Goal: Information Seeking & Learning: Compare options

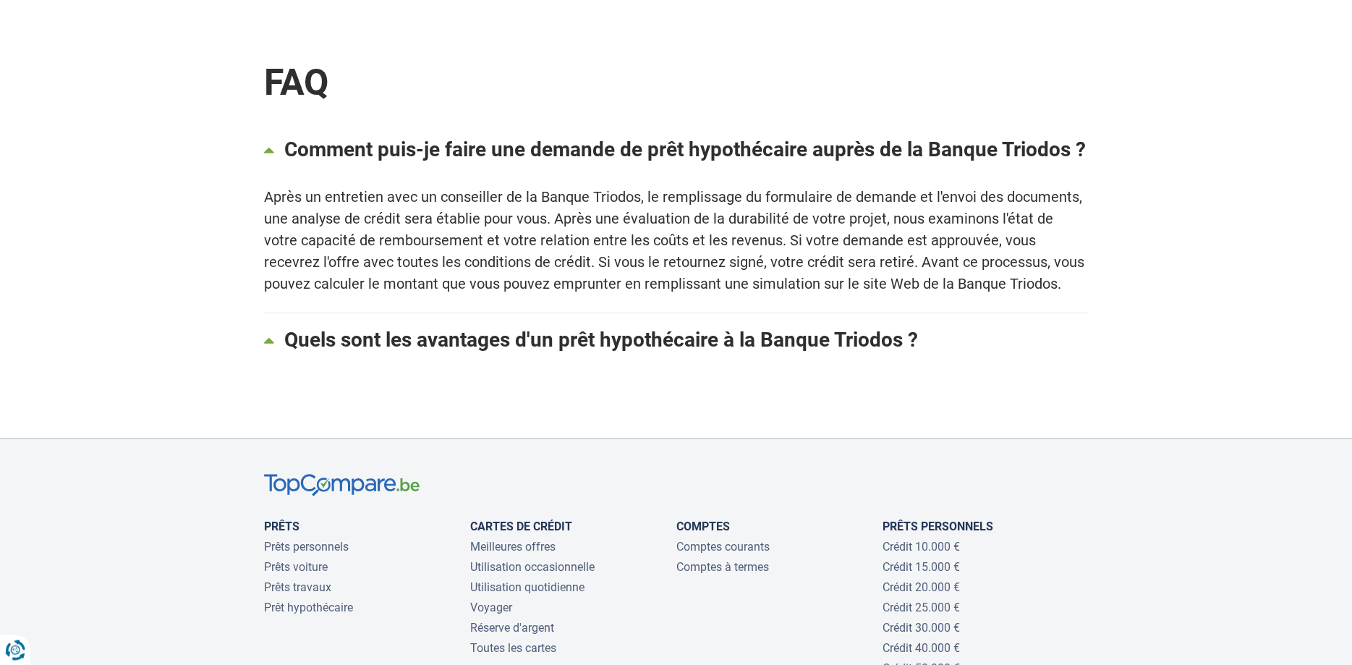
scroll to position [1402, 0]
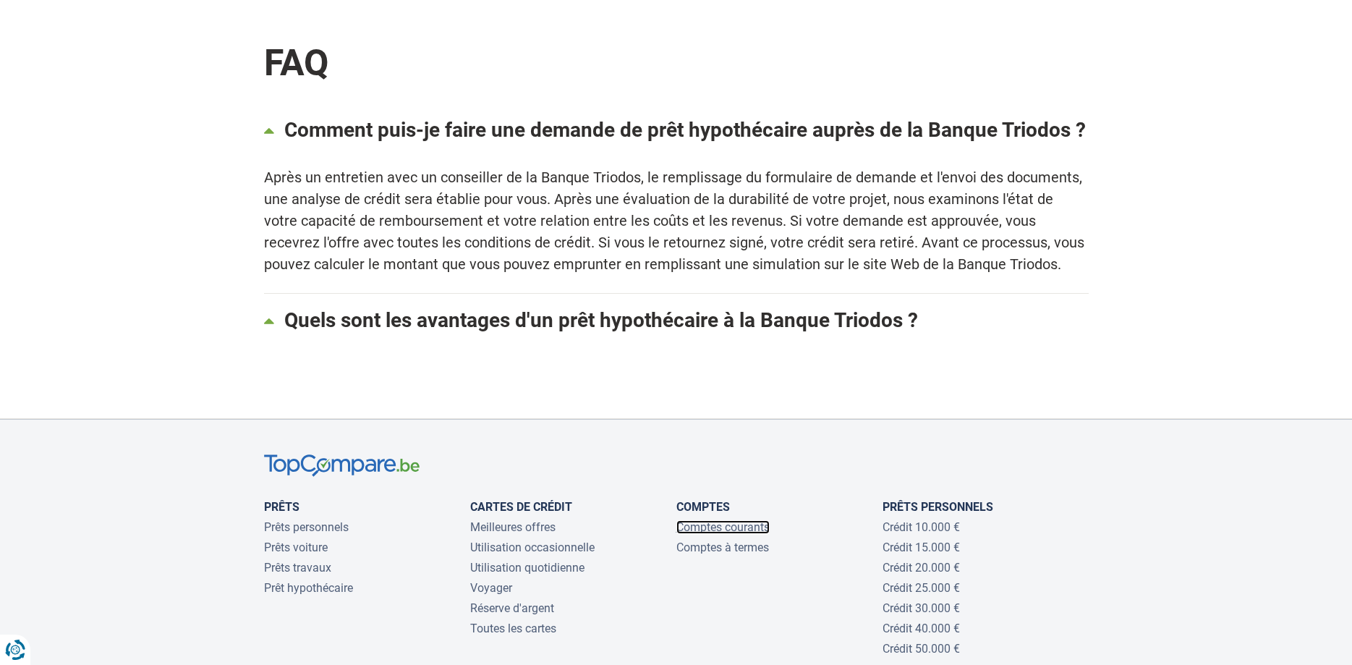
click at [699, 520] on link "Comptes courants" at bounding box center [722, 527] width 93 height 14
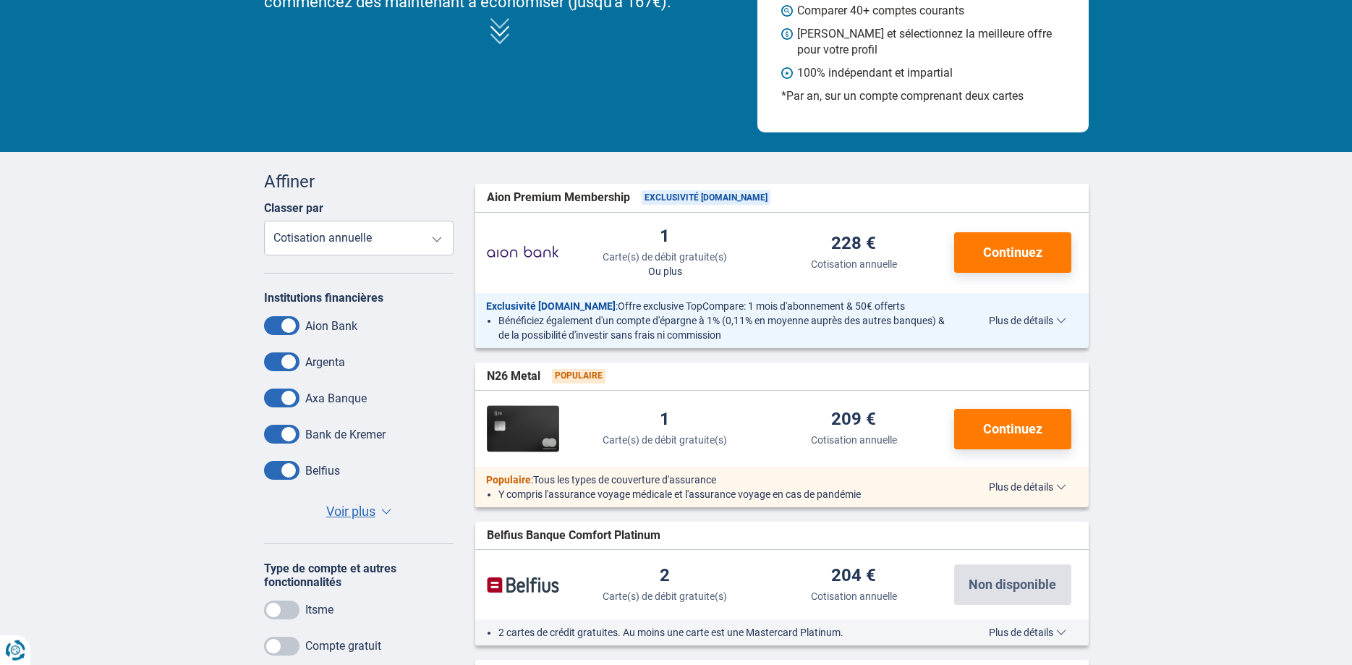
scroll to position [221, 0]
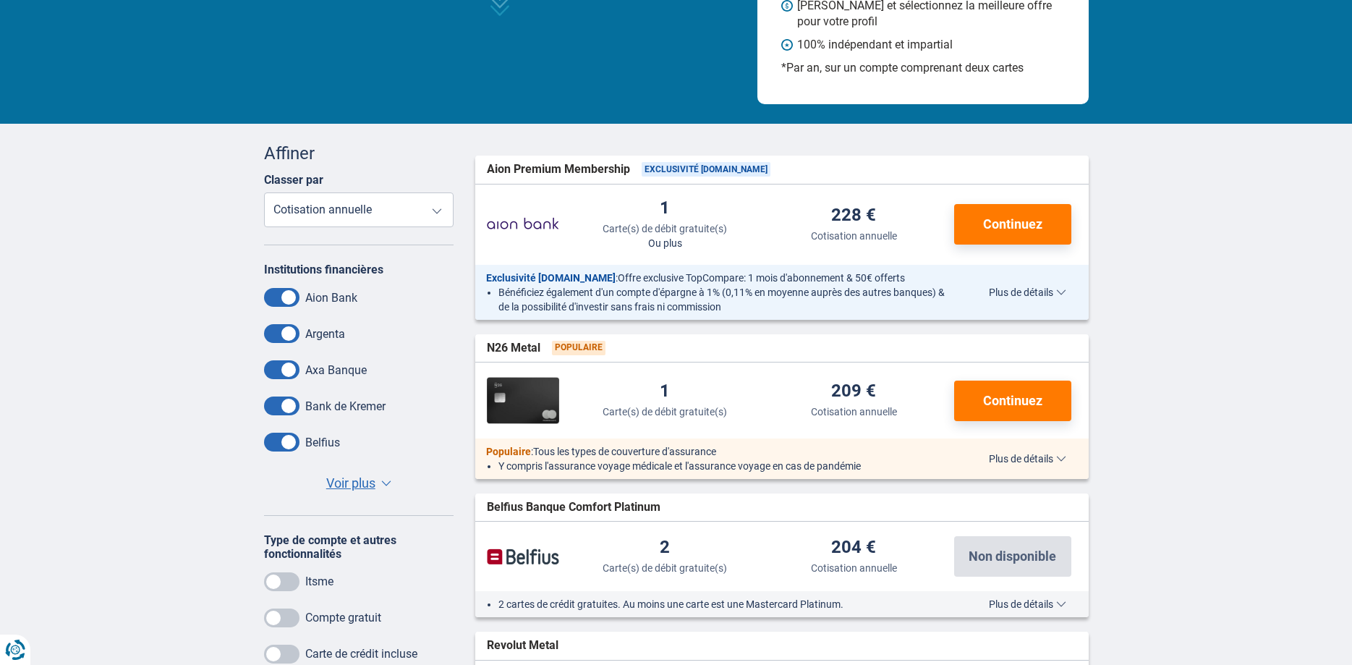
click at [264, 192] on select "Carte(s) de débit gratuite(s) Cotisation annuelle" at bounding box center [359, 209] width 190 height 35
click option "Carte(s) de débit gratuite(s)" at bounding box center [0, 0] width 0 height 0
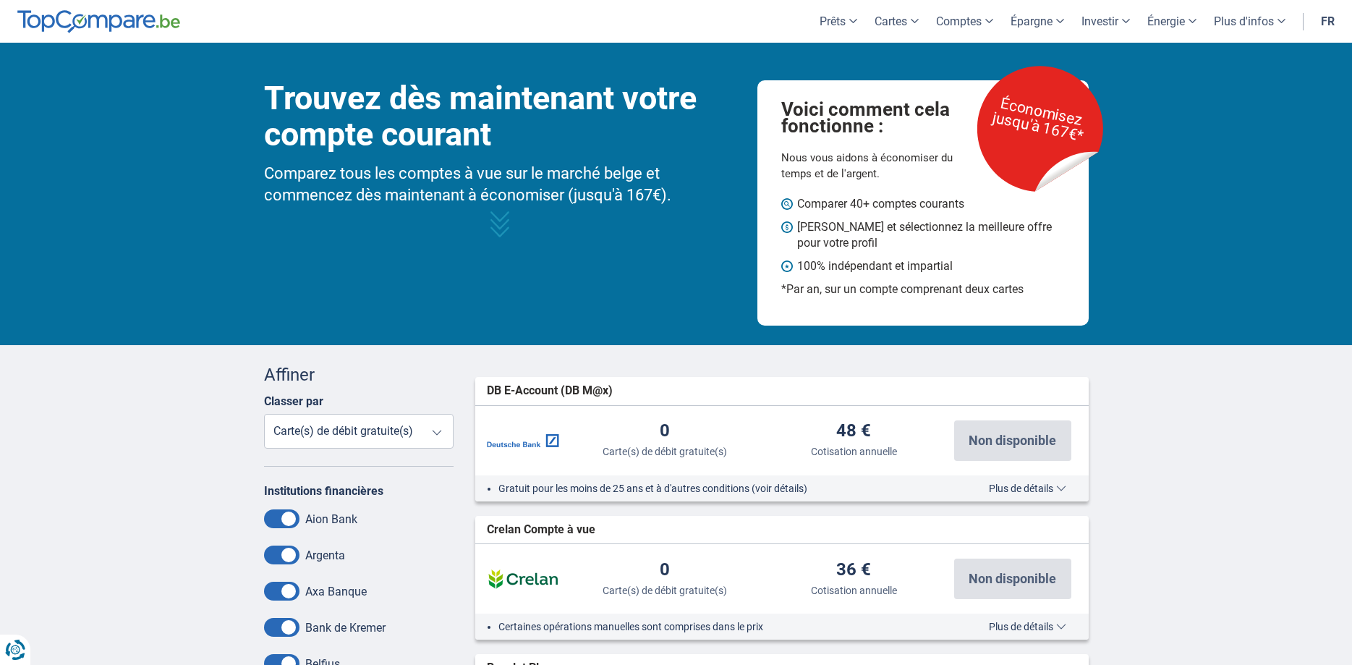
scroll to position [148, 0]
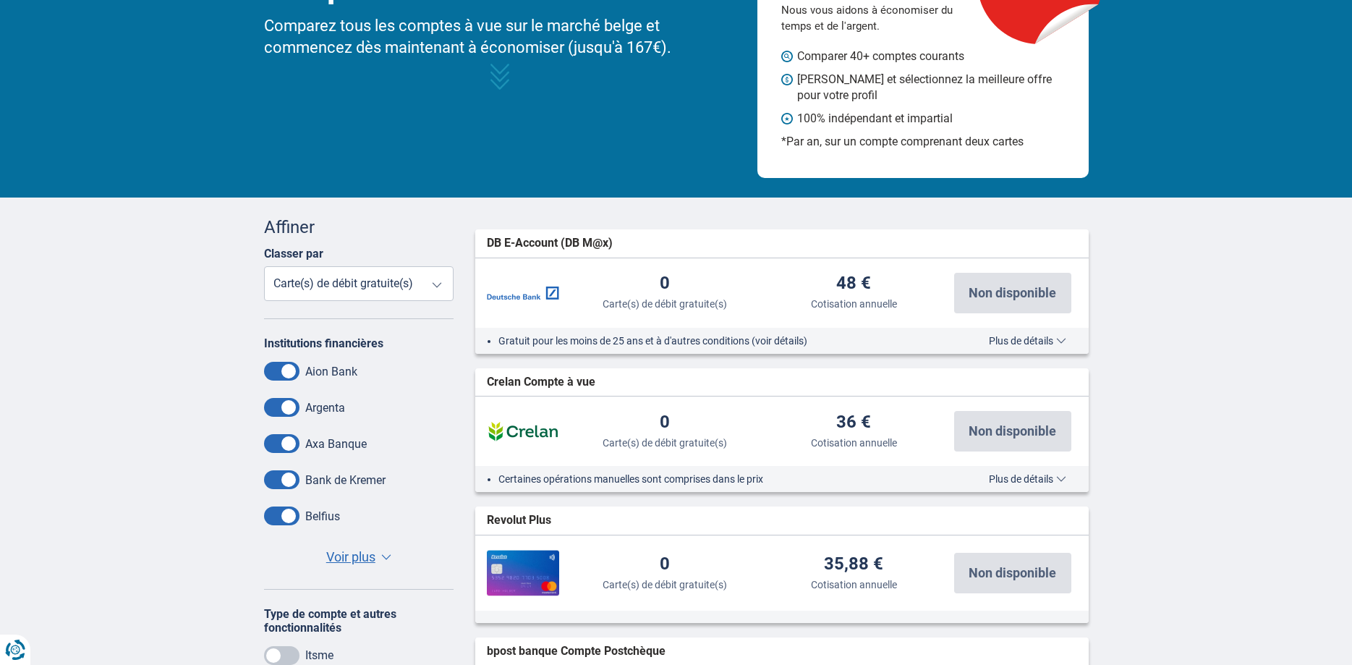
click at [264, 266] on select "Carte(s) de débit gratuite(s) Cotisation annuelle" at bounding box center [359, 283] width 190 height 35
select select "YearlyFeeFR+"
click option "Cotisation annuelle" at bounding box center [0, 0] width 0 height 0
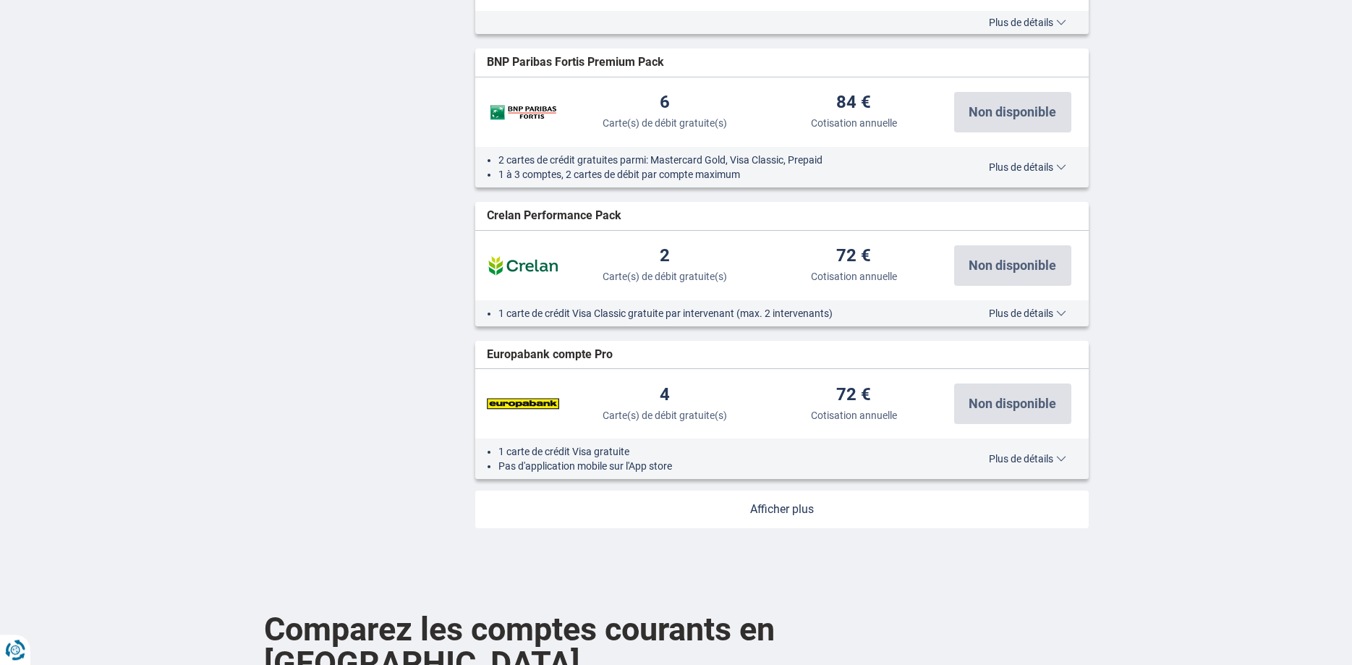
scroll to position [1550, 0]
click at [794, 516] on link at bounding box center [781, 511] width 613 height 38
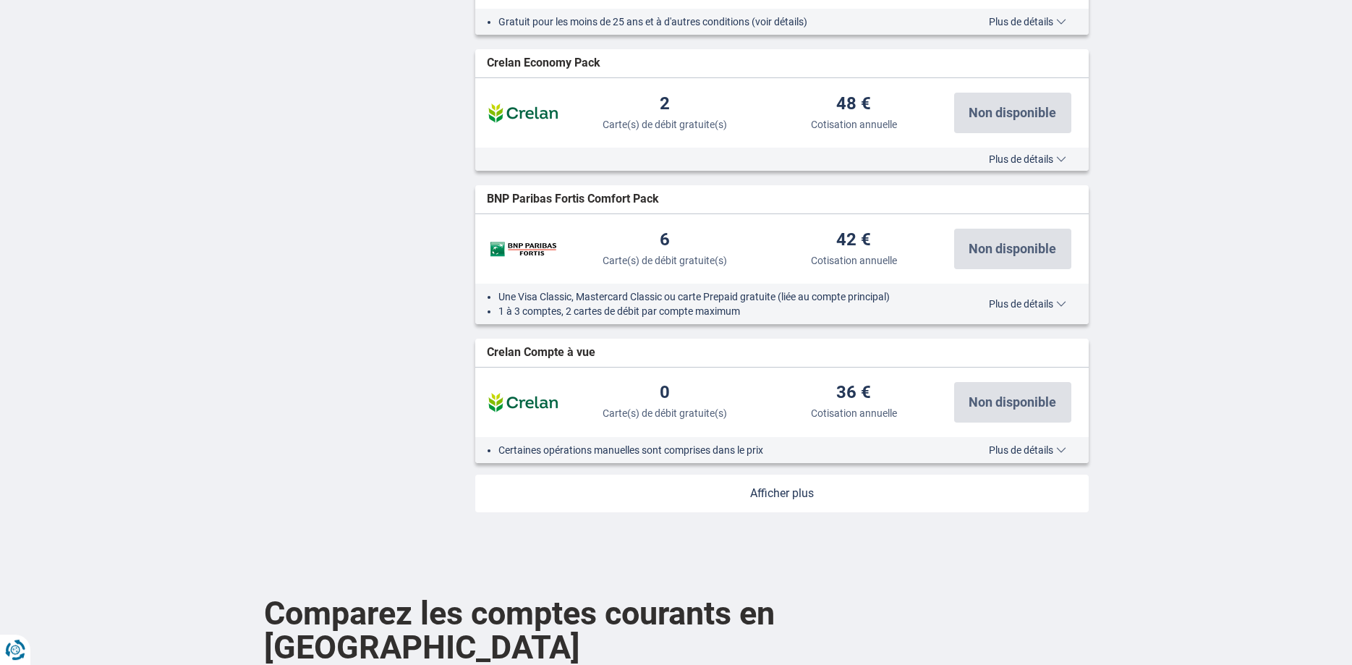
scroll to position [3099, 0]
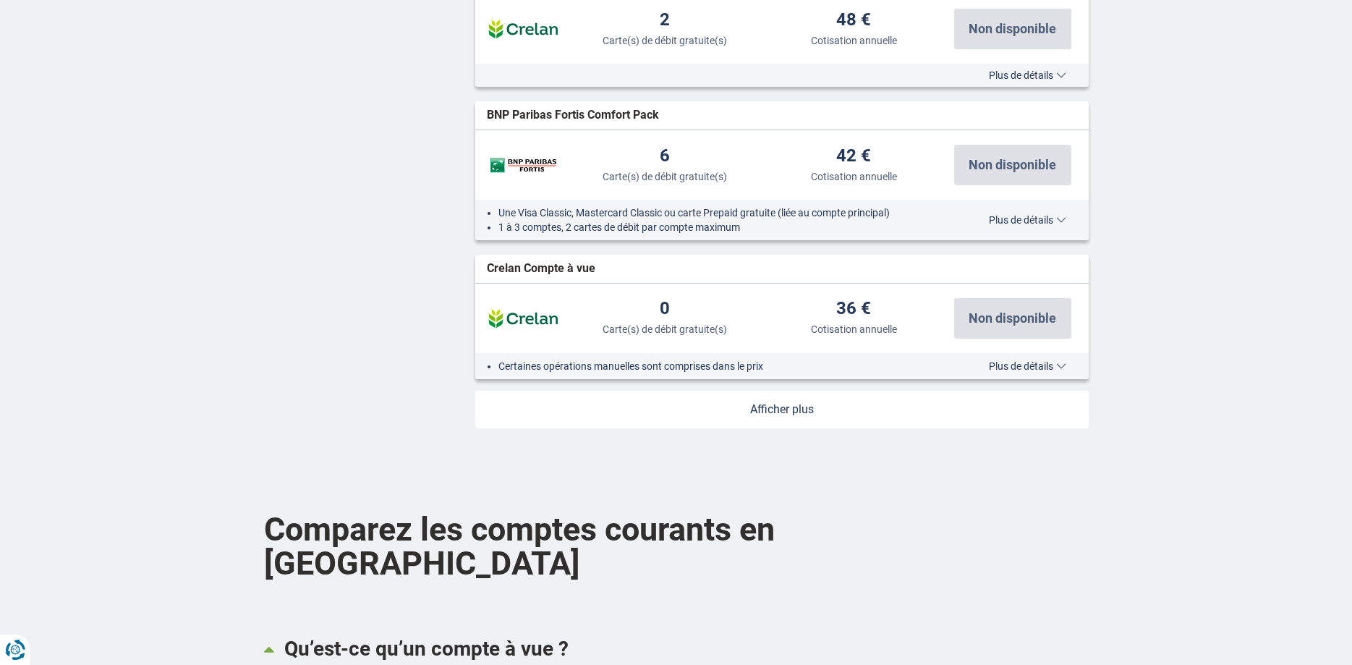
click at [781, 420] on link at bounding box center [781, 410] width 613 height 38
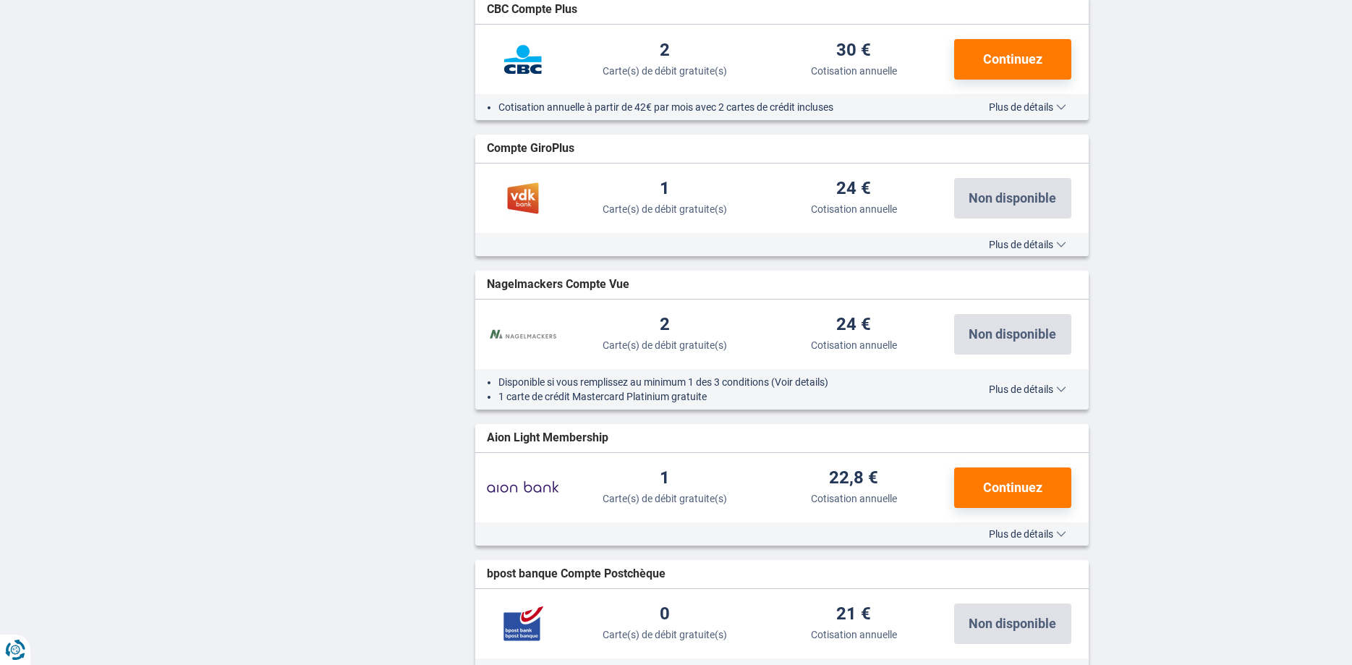
scroll to position [4501, 0]
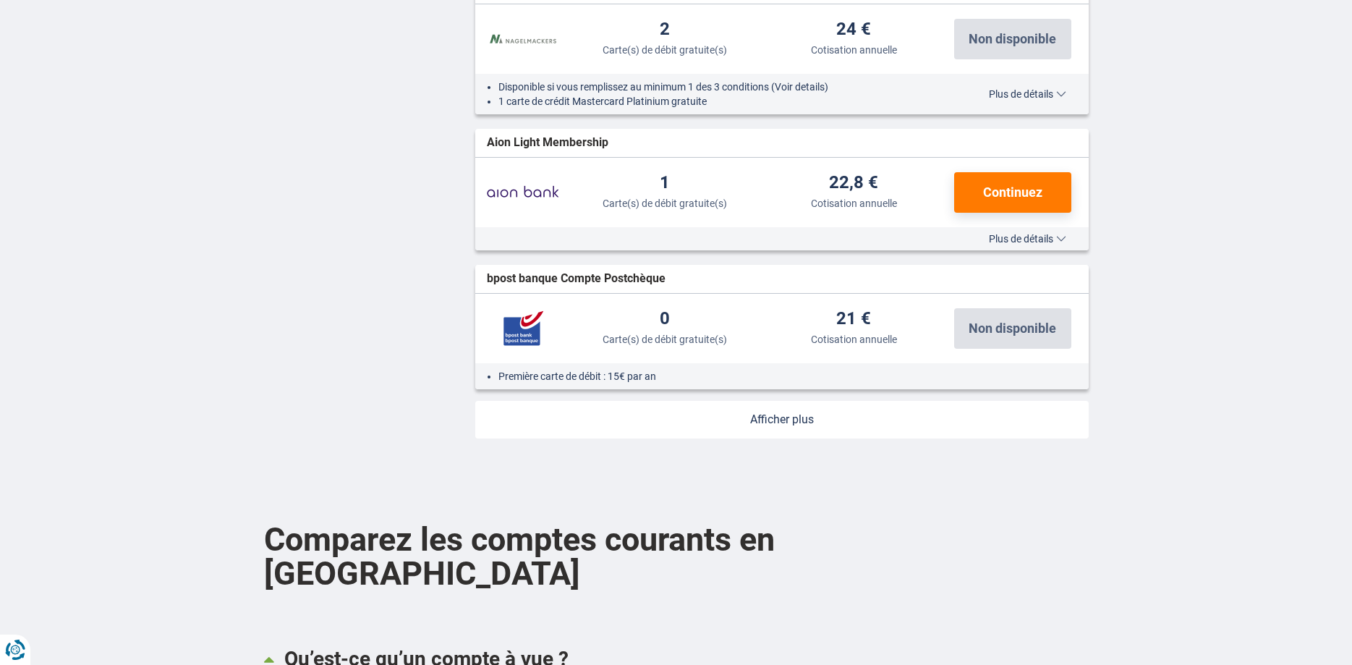
click at [780, 435] on link at bounding box center [781, 420] width 613 height 38
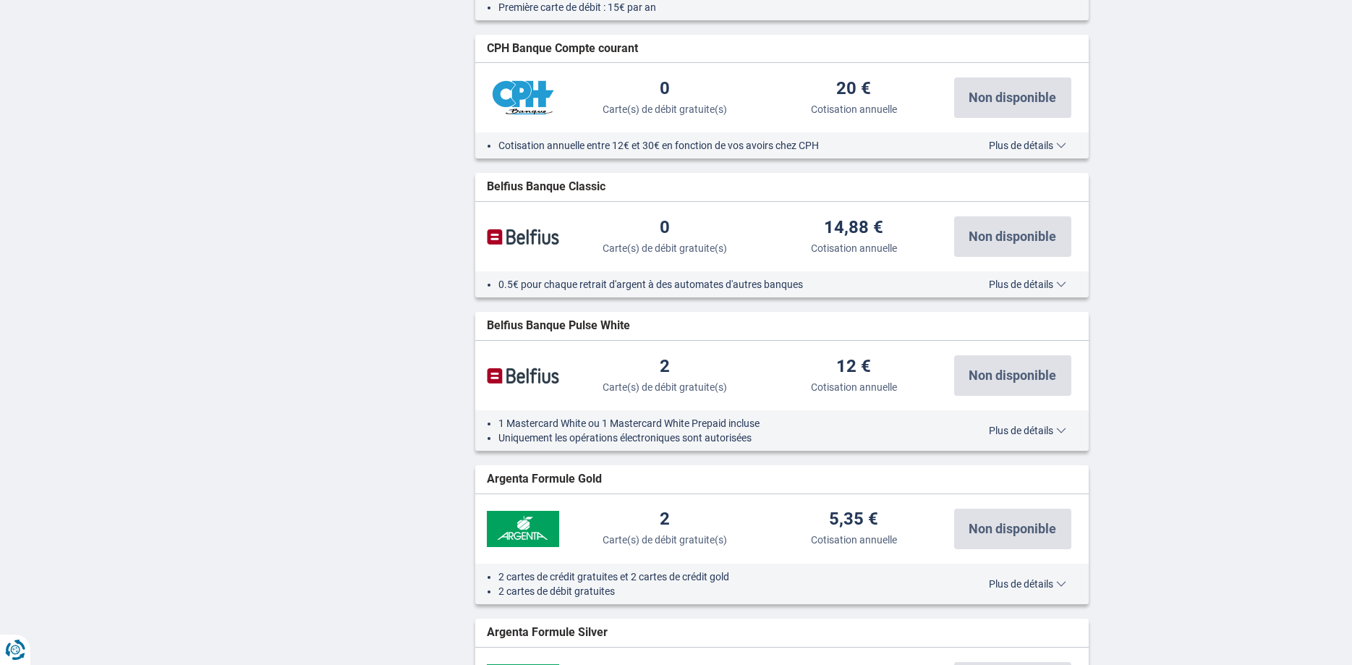
scroll to position [5165, 0]
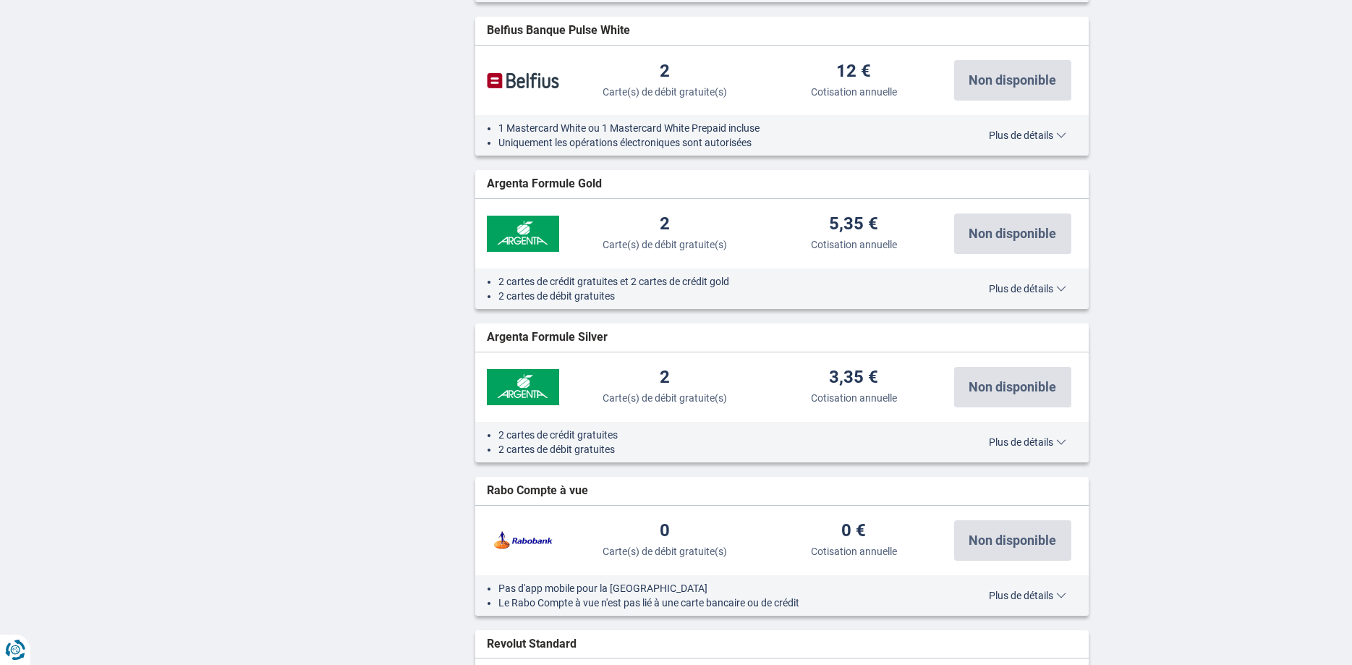
click at [1057, 447] on span "Plus de détails" at bounding box center [1027, 442] width 77 height 10
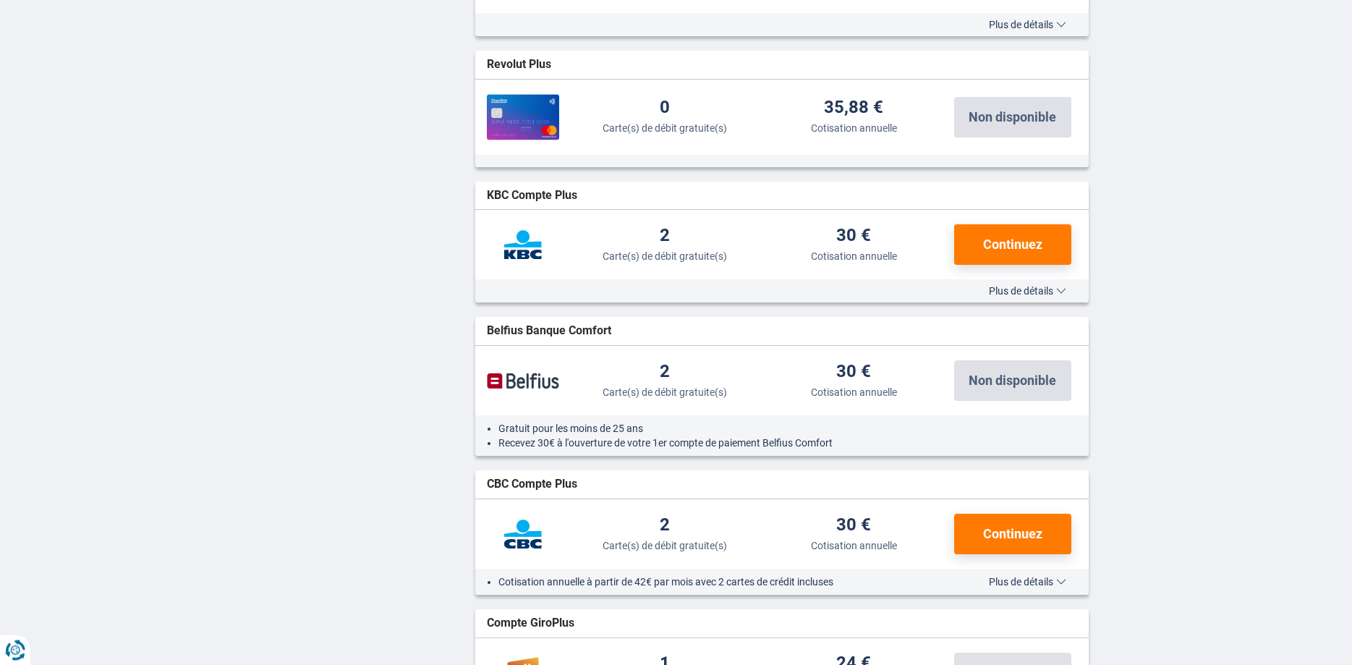
scroll to position [301, 0]
